Goal: Task Accomplishment & Management: Manage account settings

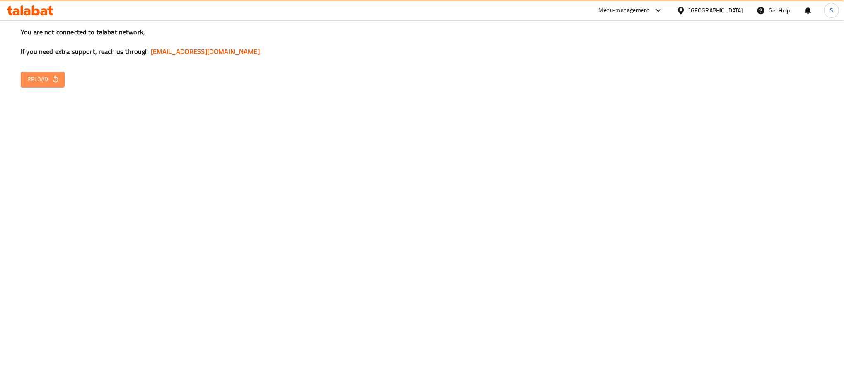
click at [52, 83] on icon "button" at bounding box center [55, 79] width 8 height 8
click at [48, 79] on span "Reload" at bounding box center [42, 79] width 31 height 10
click at [51, 80] on icon "button" at bounding box center [55, 79] width 8 height 8
click at [48, 215] on div "You are not connected to talabat network, If you need extra support, reach us t…" at bounding box center [422, 194] width 844 height 389
click at [51, 79] on icon "button" at bounding box center [55, 79] width 8 height 8
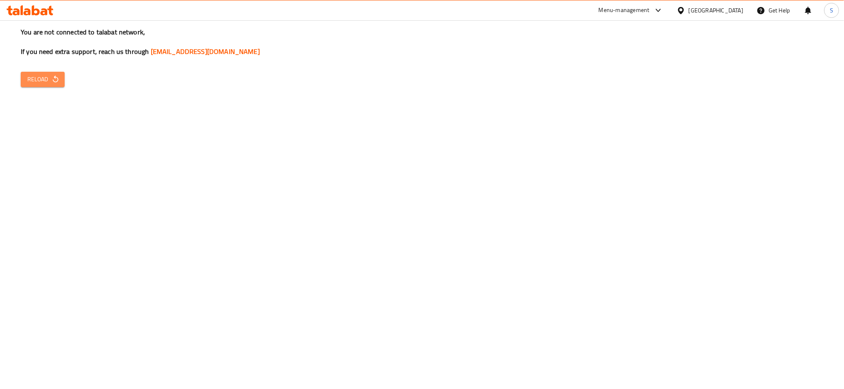
click at [51, 79] on icon "button" at bounding box center [55, 79] width 8 height 8
drag, startPoint x: 44, startPoint y: 68, endPoint x: 49, endPoint y: 81, distance: 14.2
click at [49, 81] on div "You are not connected to talabat network, If you need extra support, reach us t…" at bounding box center [422, 194] width 844 height 389
click at [49, 81] on span "Reload" at bounding box center [42, 79] width 31 height 10
click at [404, 237] on div "You are not connected to talabat network, If you need extra support, reach us t…" at bounding box center [422, 194] width 844 height 389
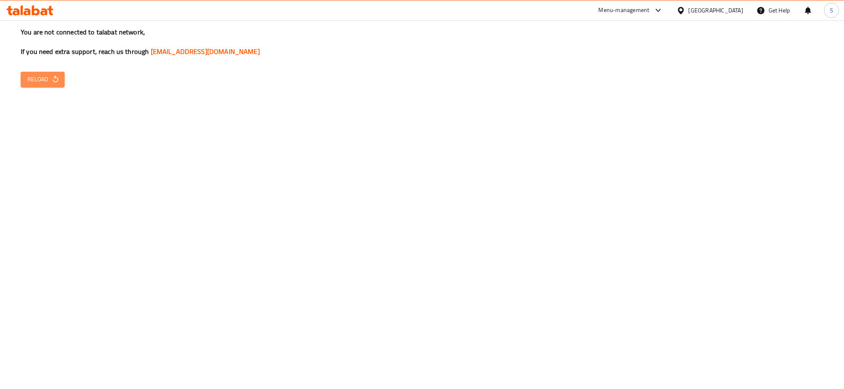
click at [26, 83] on button "Reload" at bounding box center [43, 79] width 44 height 15
click at [58, 81] on icon "button" at bounding box center [55, 79] width 8 height 8
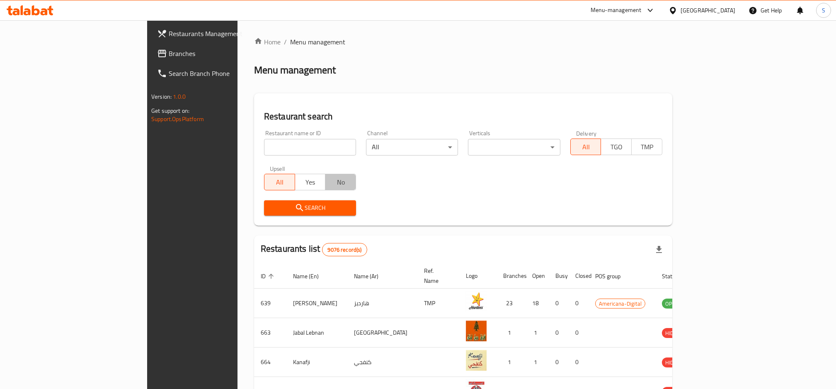
drag, startPoint x: 278, startPoint y: 173, endPoint x: 273, endPoint y: 169, distance: 6.7
click at [273, 169] on div "All Yes No" at bounding box center [310, 177] width 92 height 25
click at [264, 145] on input "search" at bounding box center [310, 147] width 92 height 17
type input "blaban"
click button "Search" at bounding box center [310, 207] width 92 height 15
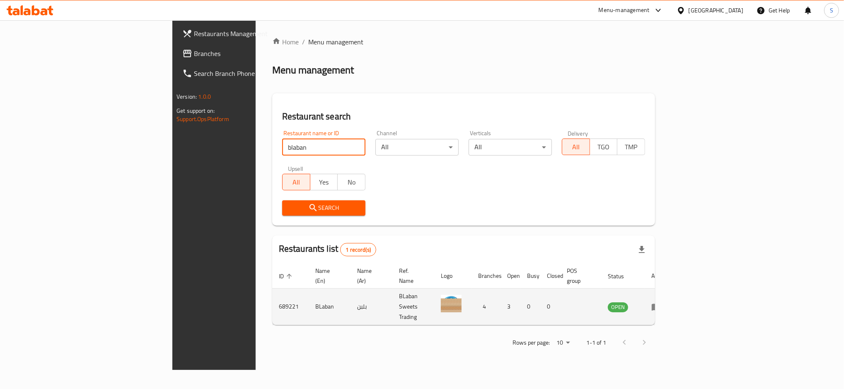
click at [661, 303] on icon "enhanced table" at bounding box center [656, 306] width 9 height 7
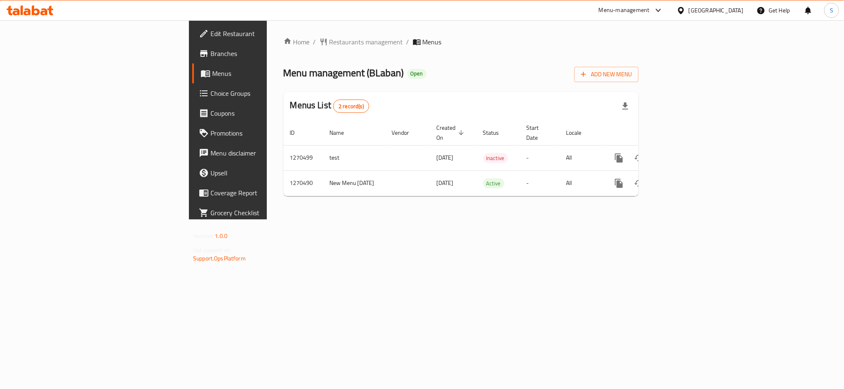
click at [192, 27] on link "Edit Restaurant" at bounding box center [261, 34] width 138 height 20
